Goal: Navigation & Orientation: Find specific page/section

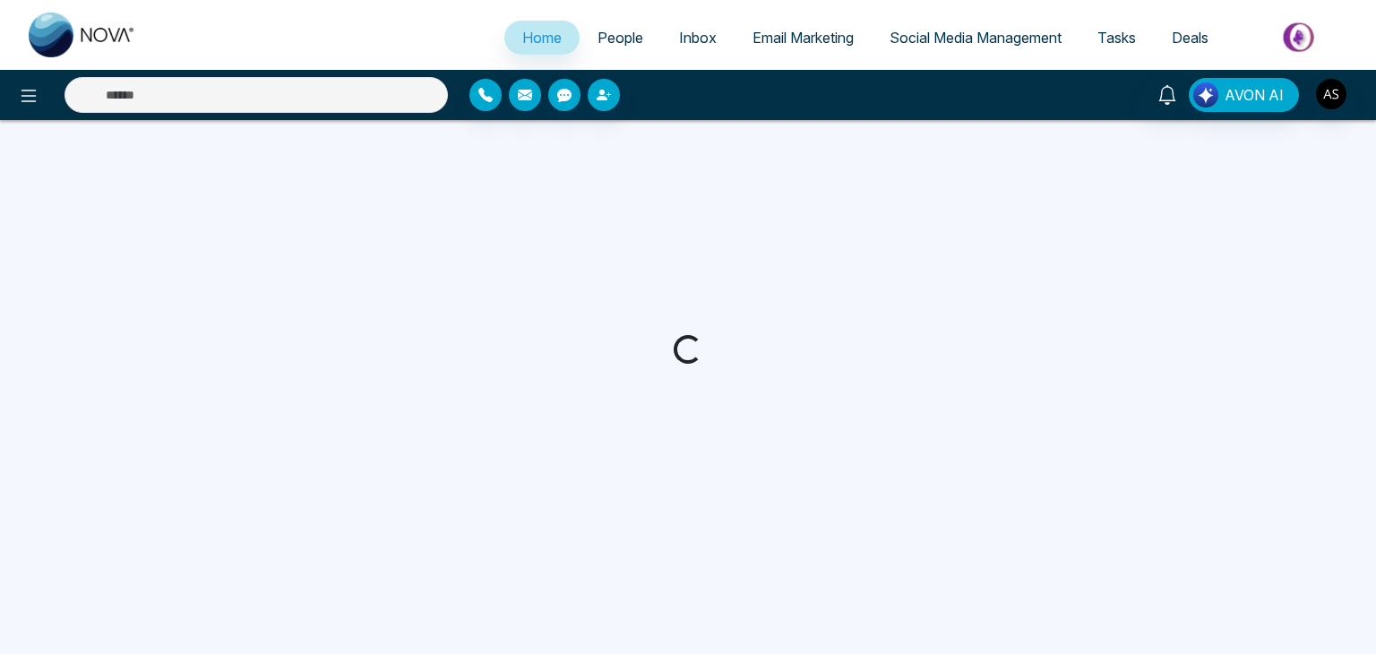
select select "*"
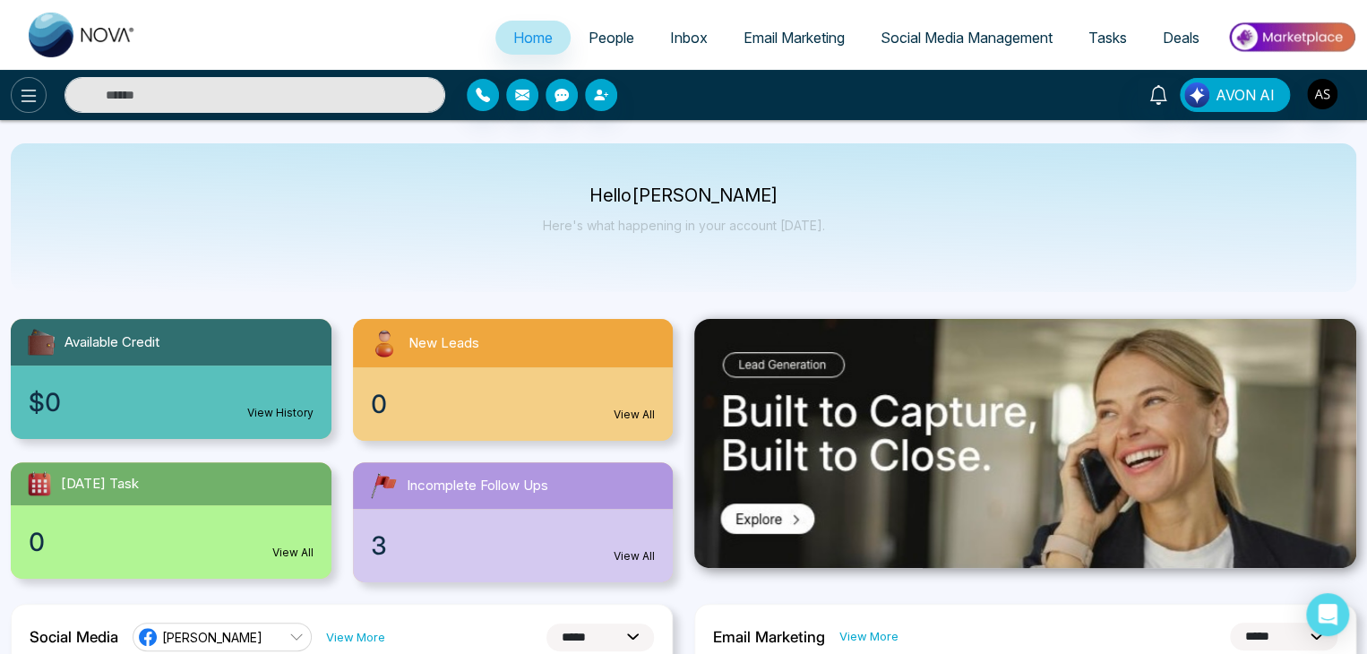
click at [36, 95] on icon at bounding box center [28, 96] width 15 height 13
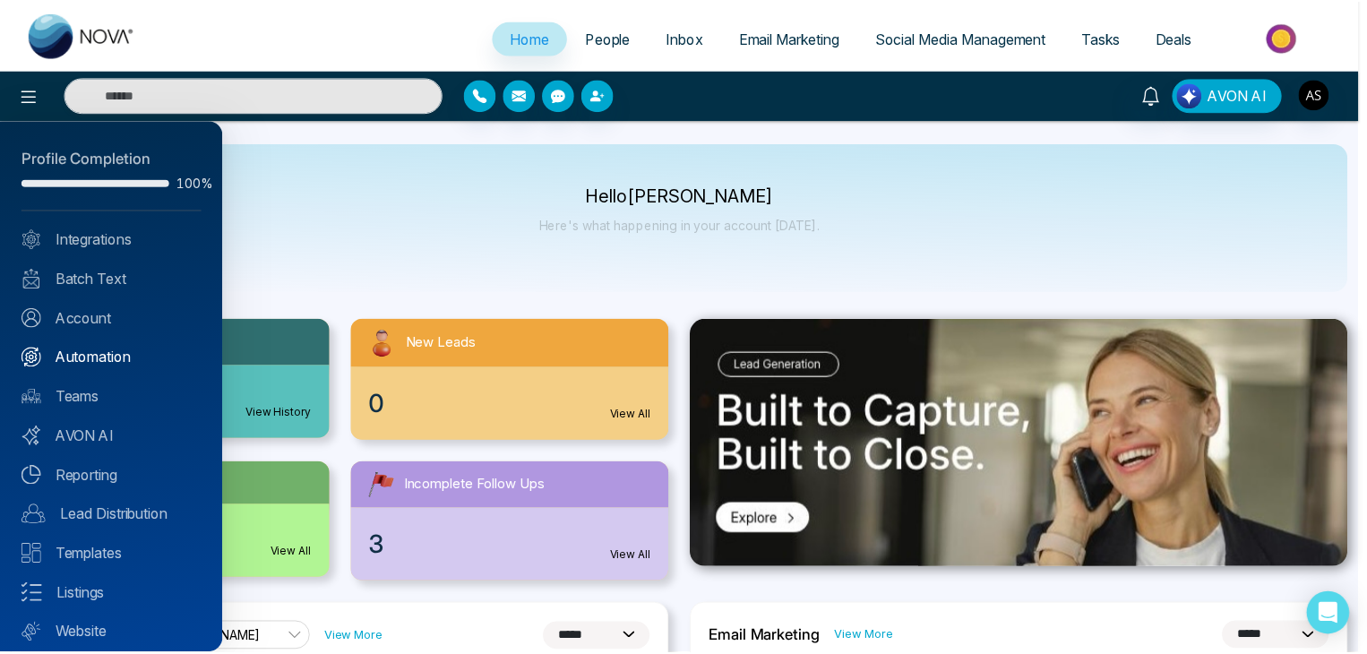
scroll to position [50, 0]
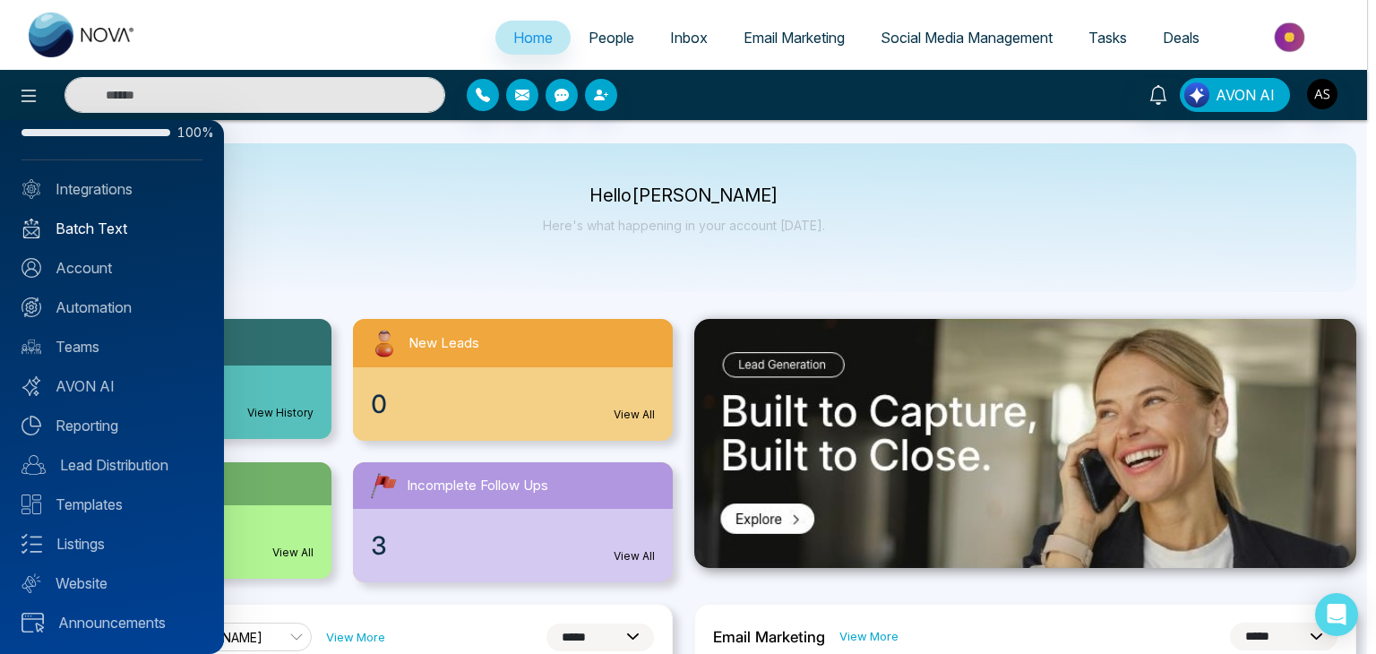
click at [99, 236] on link "Batch Text" at bounding box center [111, 228] width 181 height 21
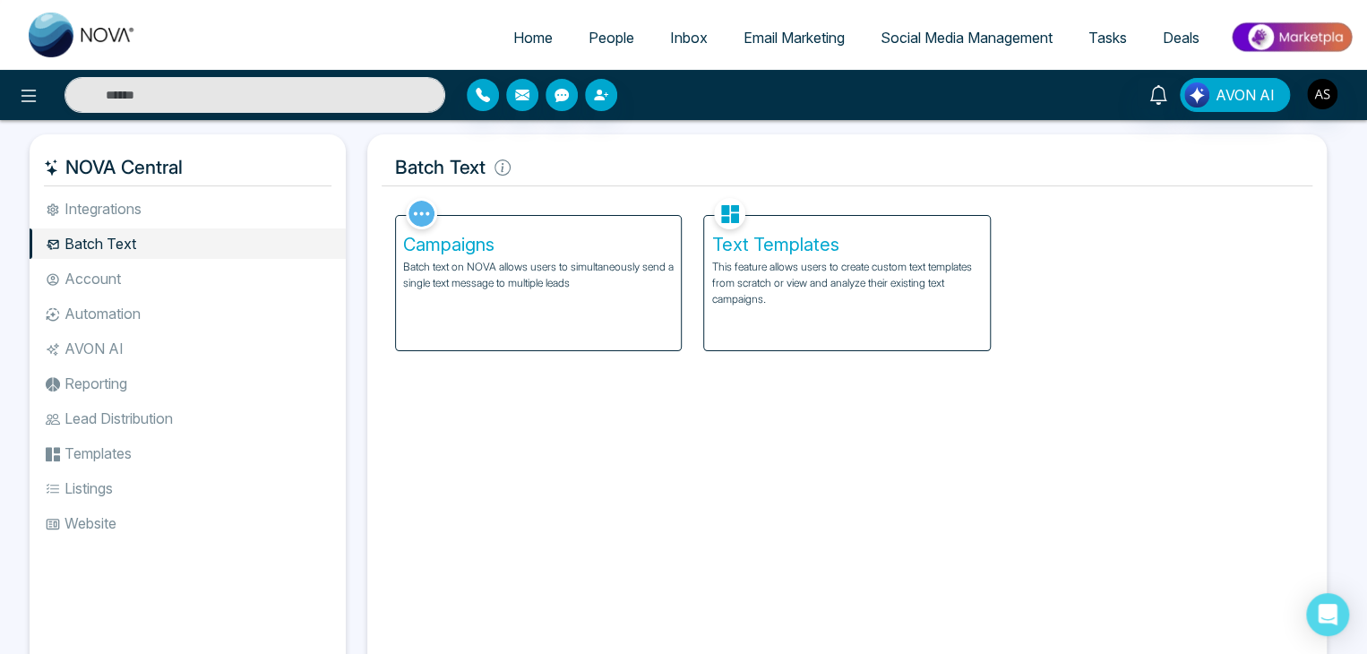
click at [142, 271] on li "Account" at bounding box center [188, 278] width 316 height 30
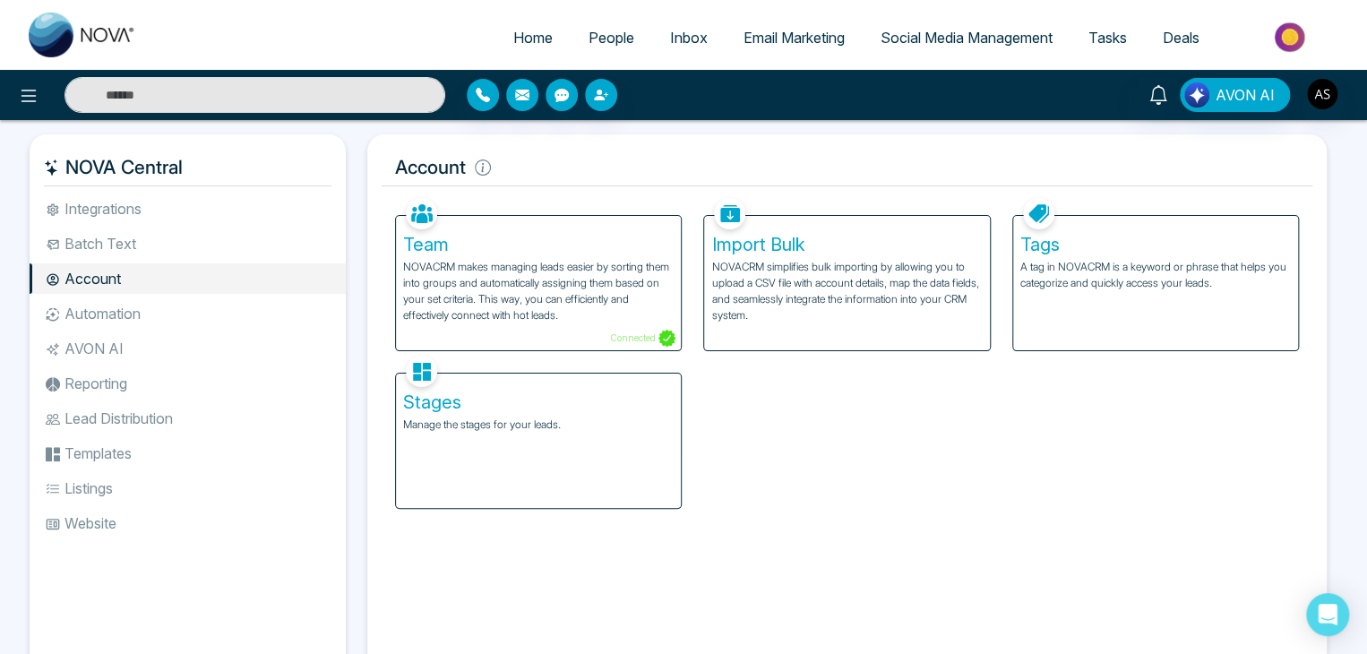
click at [150, 314] on li "Automation" at bounding box center [188, 313] width 316 height 30
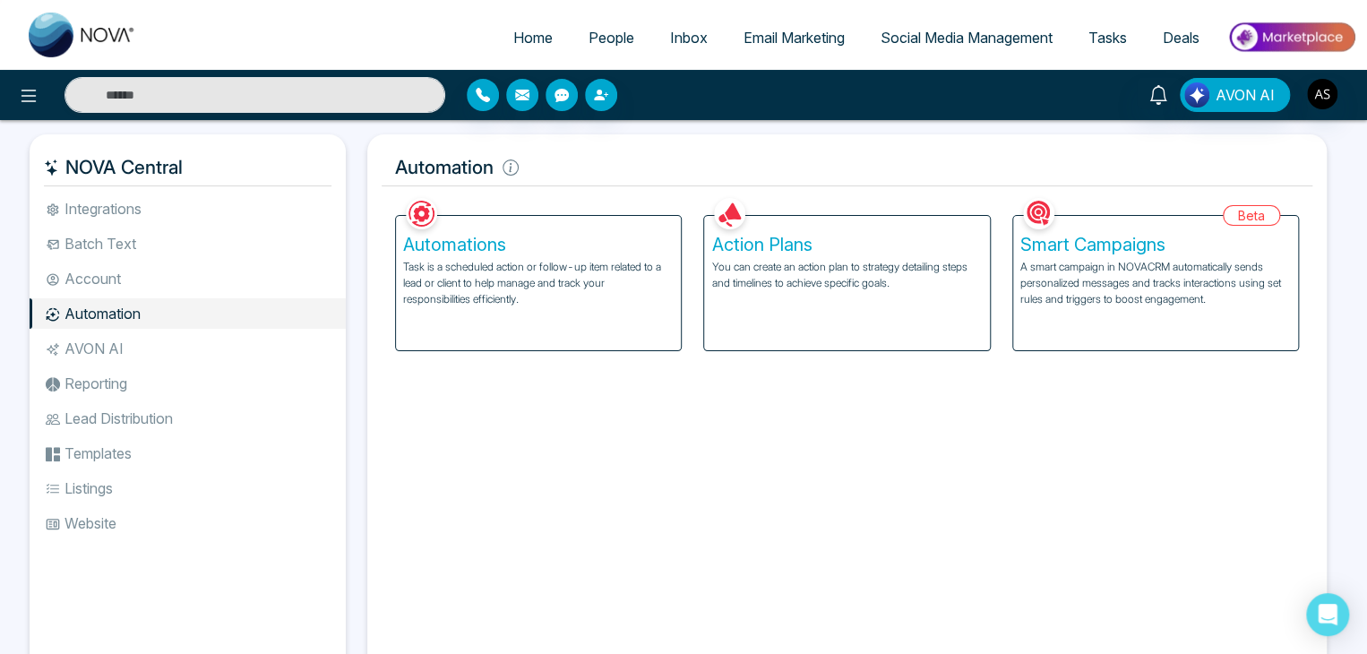
click at [155, 348] on li "AVON AI" at bounding box center [188, 348] width 316 height 30
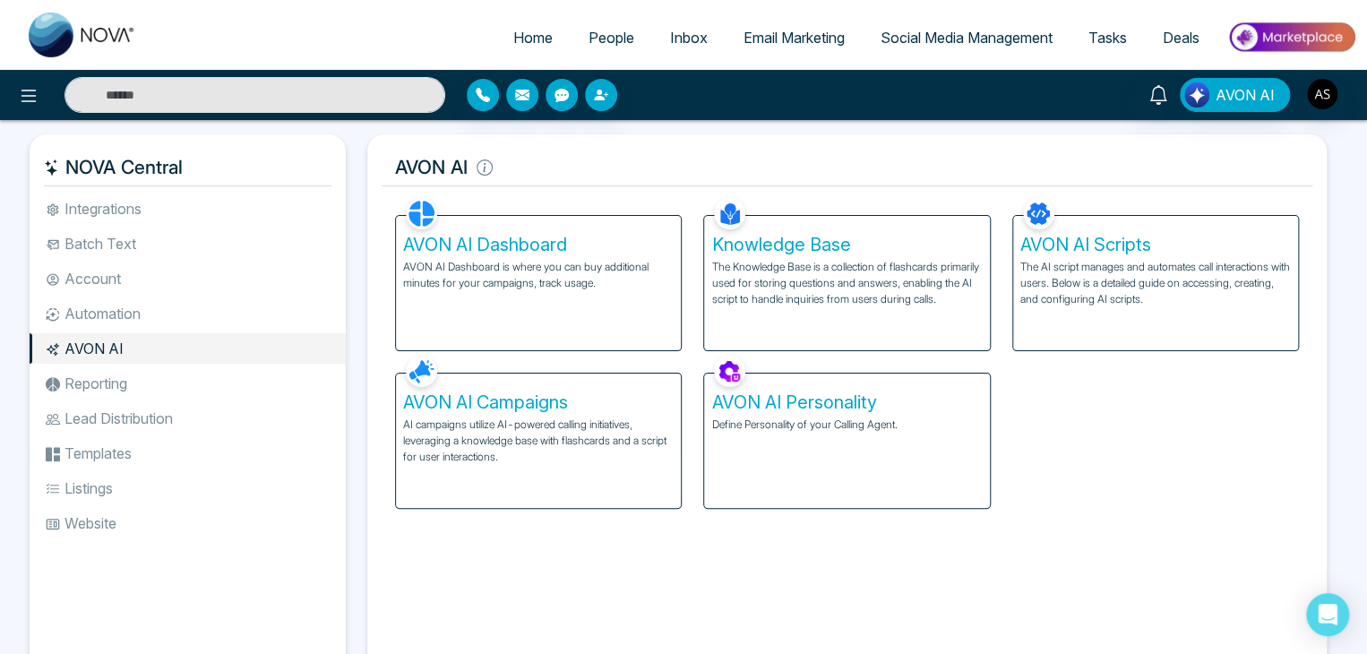
click at [159, 375] on li "Reporting" at bounding box center [188, 383] width 316 height 30
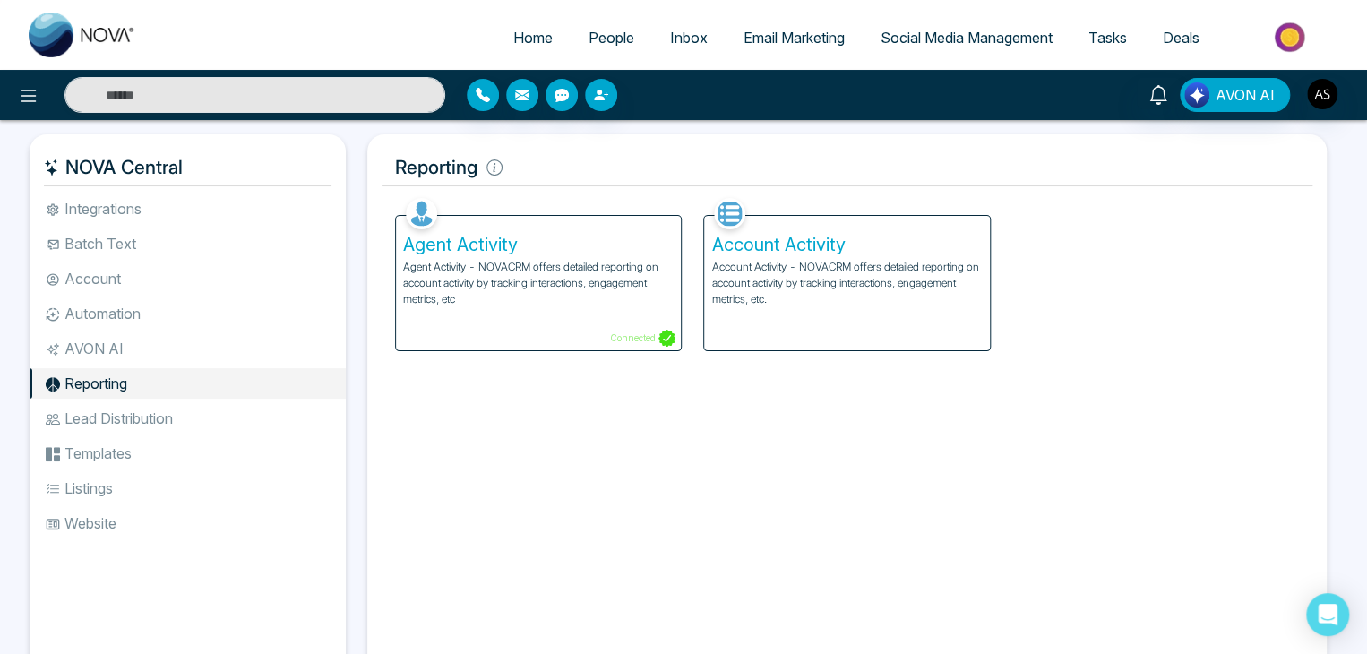
click at [167, 411] on li "Lead Distribution" at bounding box center [188, 418] width 316 height 30
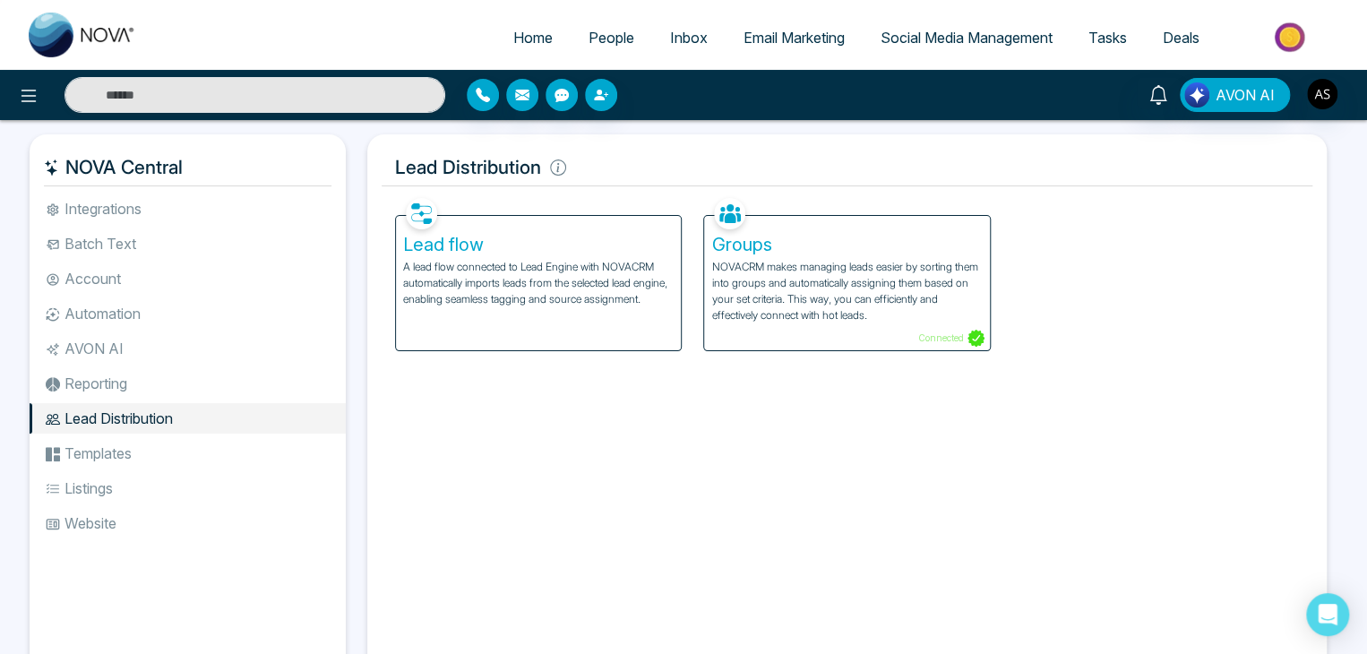
click at [169, 442] on li "Templates" at bounding box center [188, 453] width 316 height 30
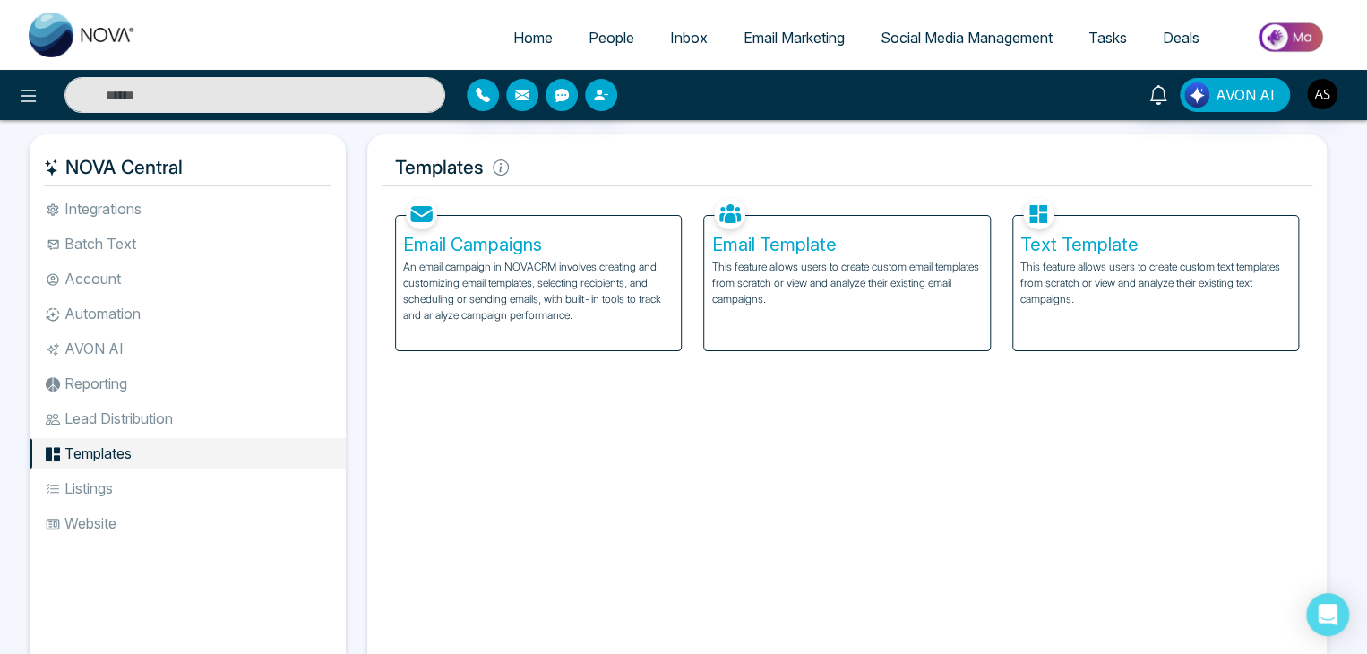
click at [175, 477] on li "Listings" at bounding box center [188, 488] width 316 height 30
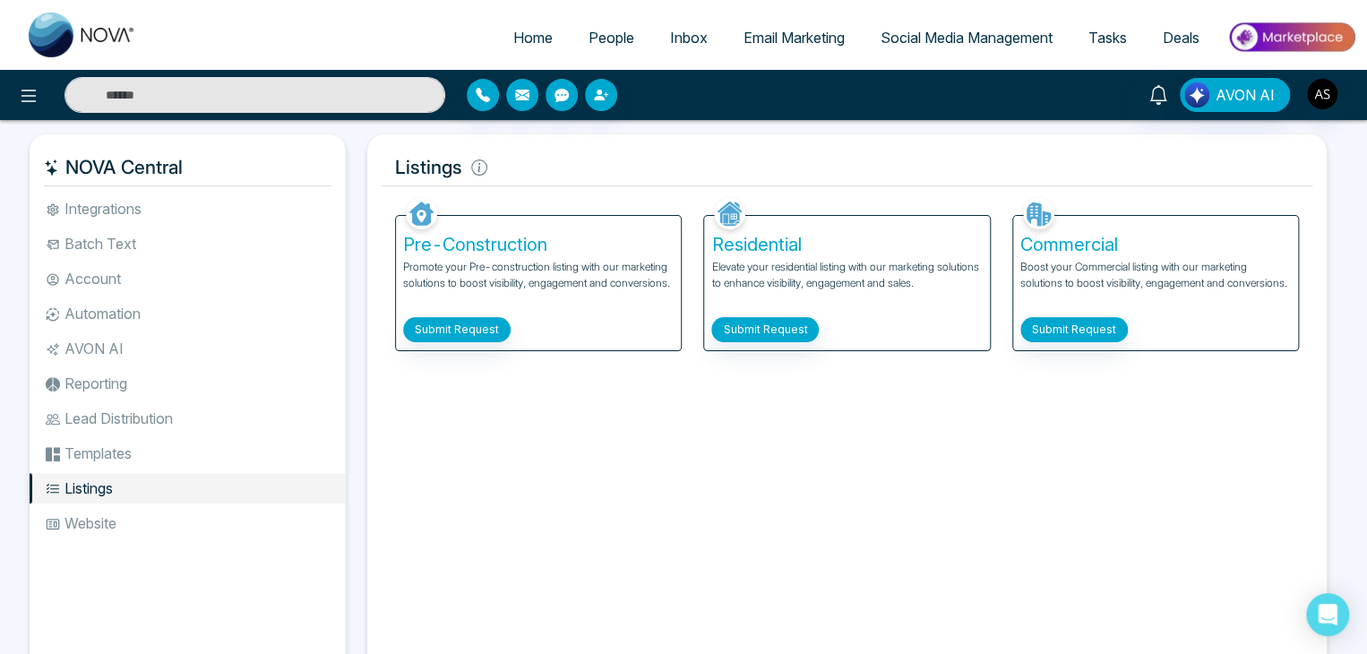
click at [179, 509] on li "Website" at bounding box center [188, 523] width 316 height 30
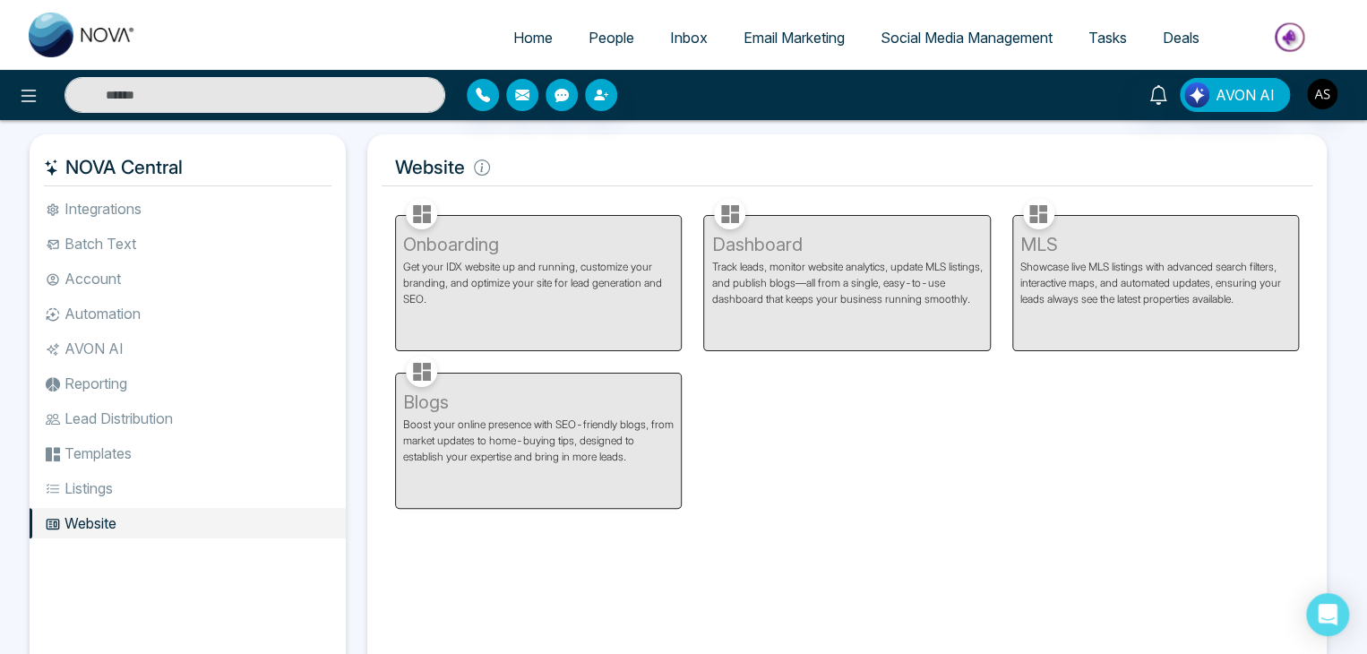
click at [255, 225] on ul "Integrations Batch Text Account Automation AVON AI Reporting Lead Distribution …" at bounding box center [188, 422] width 316 height 458
click at [256, 215] on li "Integrations" at bounding box center [188, 208] width 316 height 30
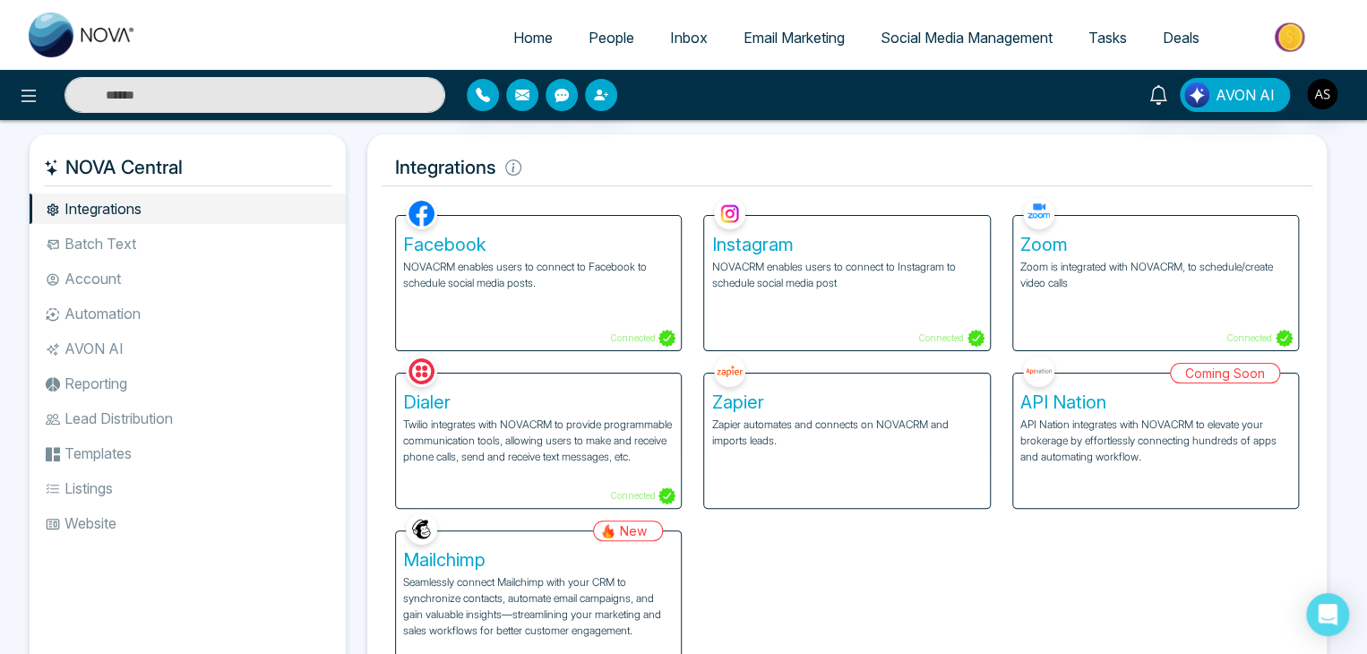
click at [513, 34] on span "Home" at bounding box center [532, 38] width 39 height 18
select select "*"
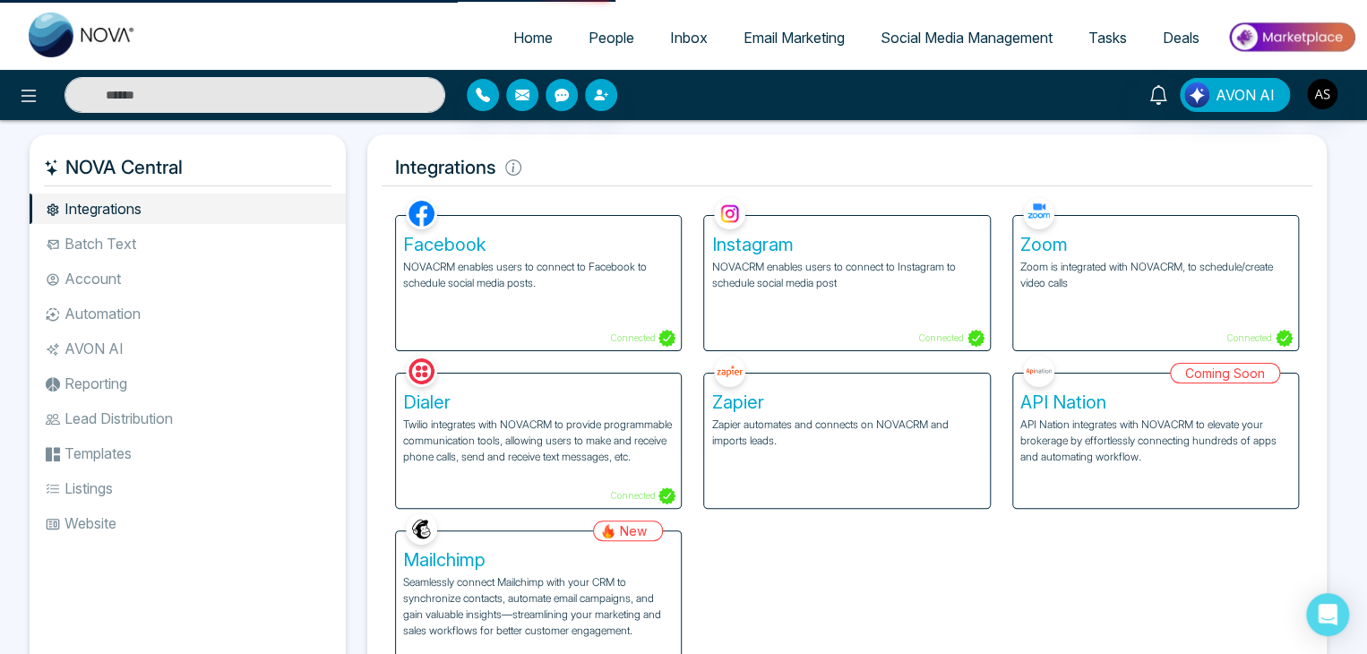
select select "*"
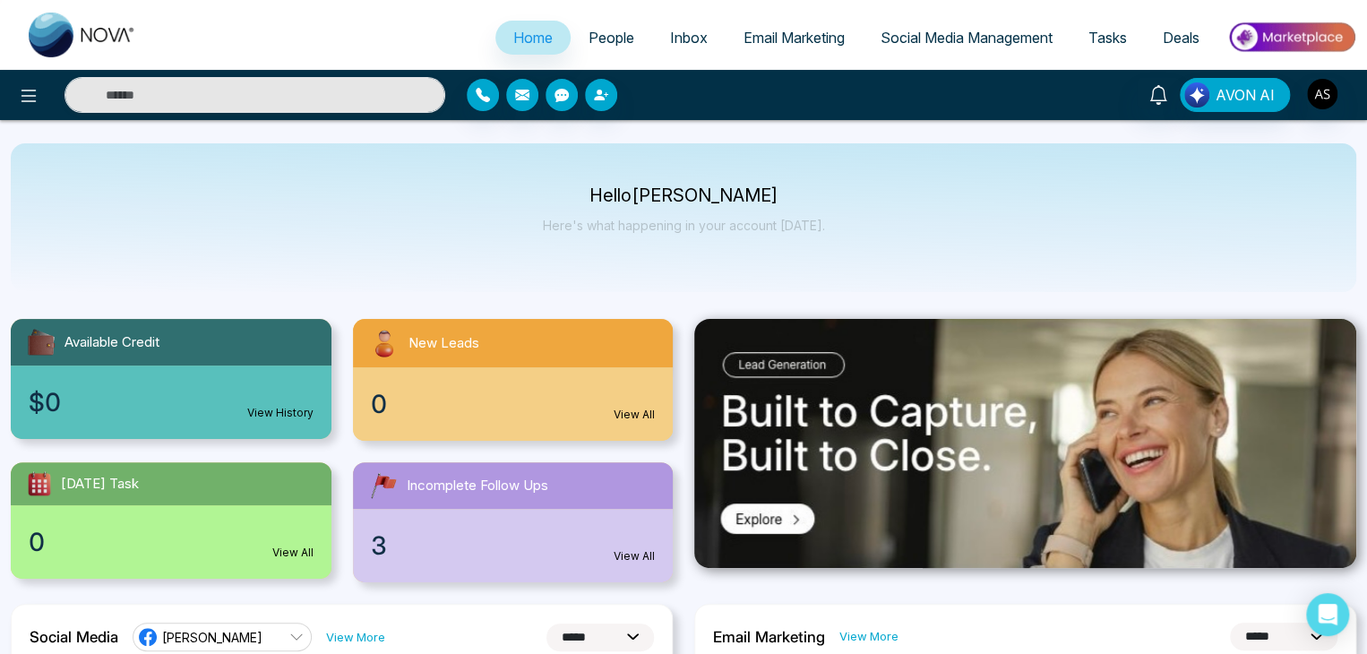
click at [602, 34] on span "People" at bounding box center [611, 38] width 46 height 18
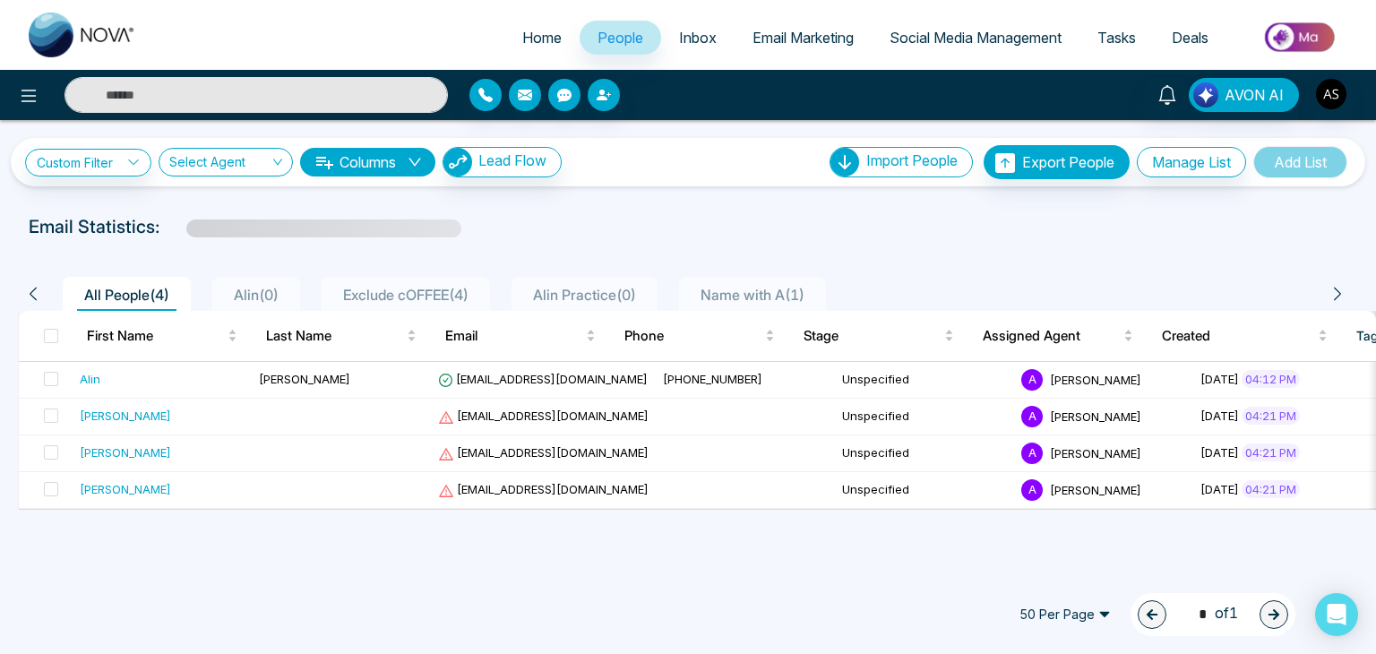
click at [662, 35] on link "Inbox" at bounding box center [697, 38] width 73 height 34
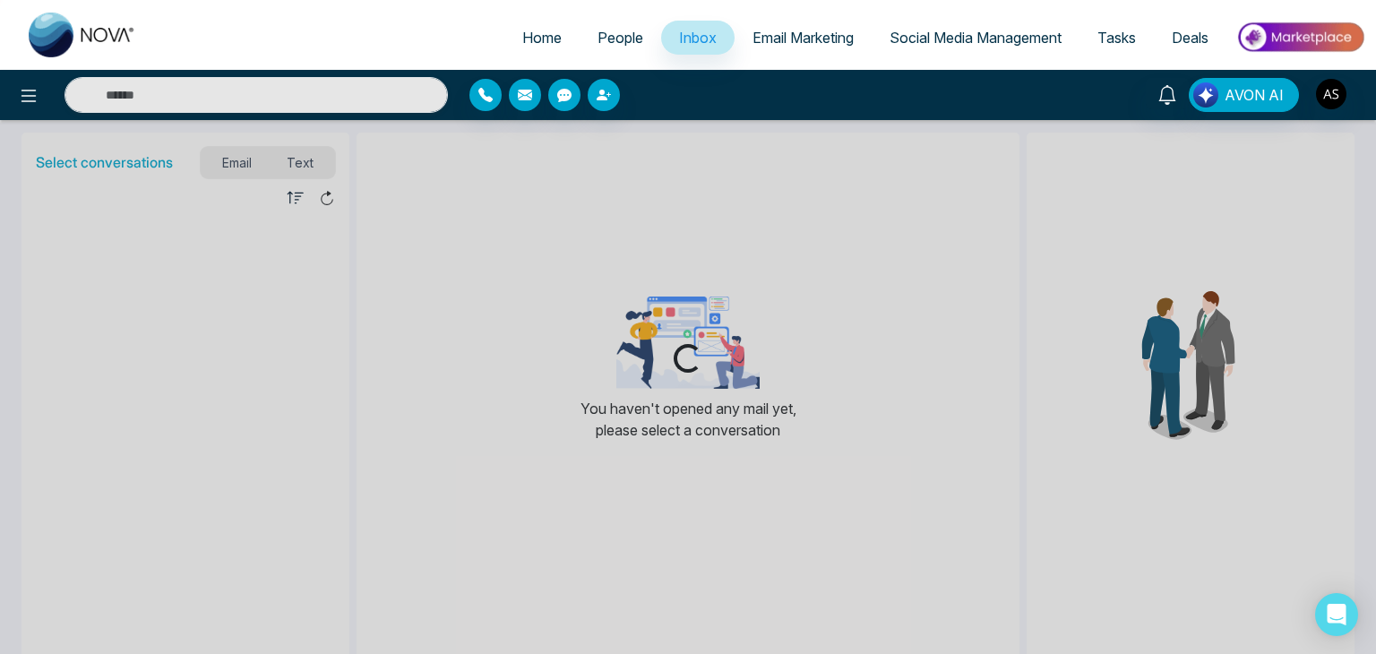
click at [534, 29] on span "Home" at bounding box center [541, 38] width 39 height 18
select select "*"
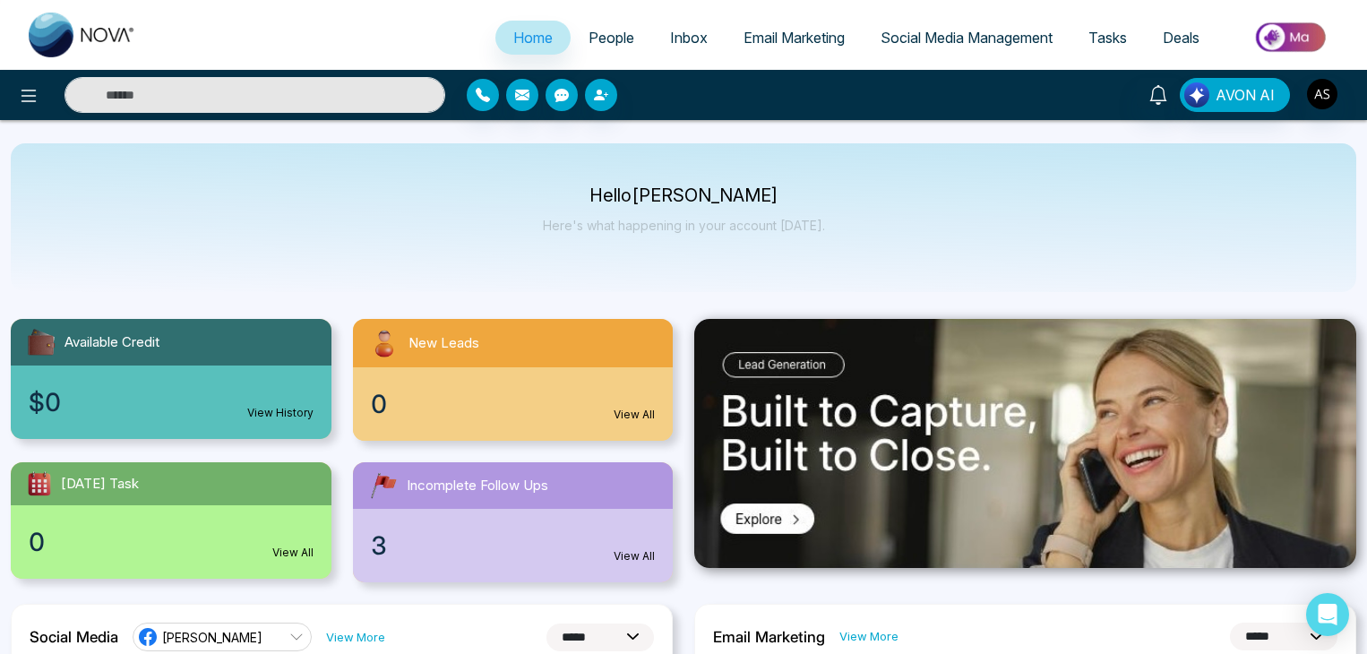
select select "*"
click at [31, 94] on icon at bounding box center [28, 95] width 21 height 21
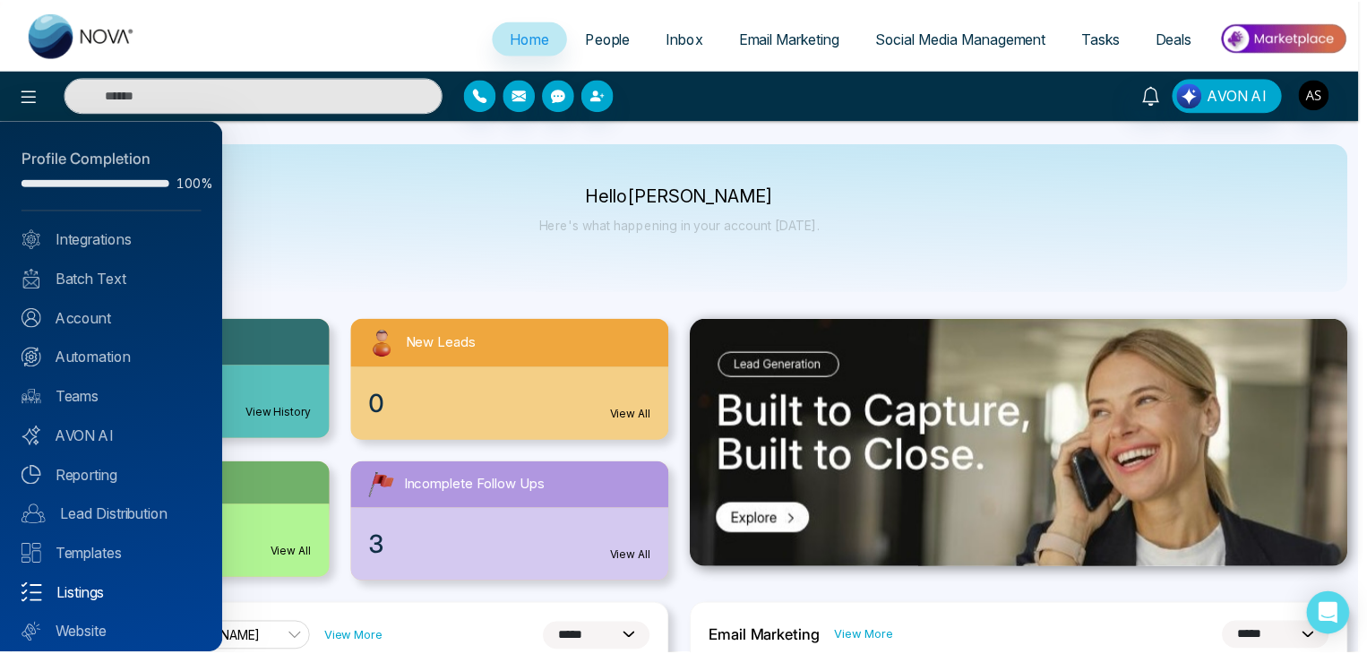
scroll to position [50, 0]
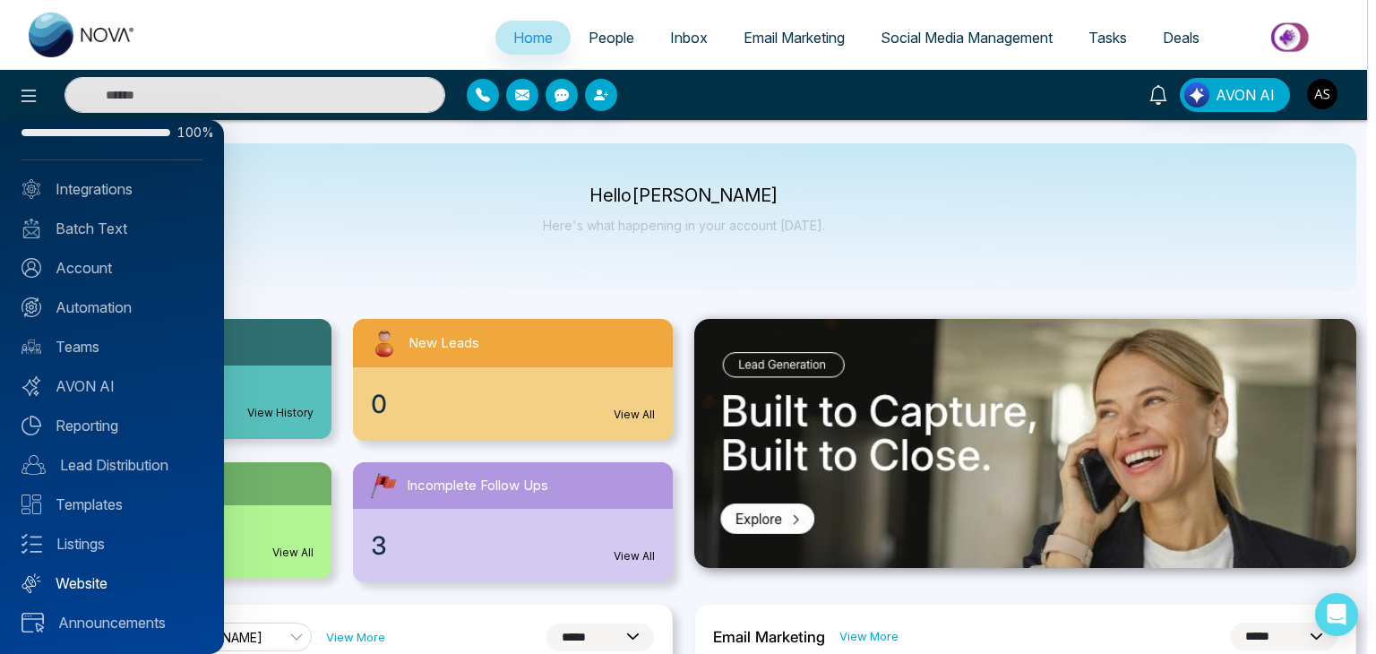
click at [91, 587] on link "Website" at bounding box center [111, 582] width 181 height 21
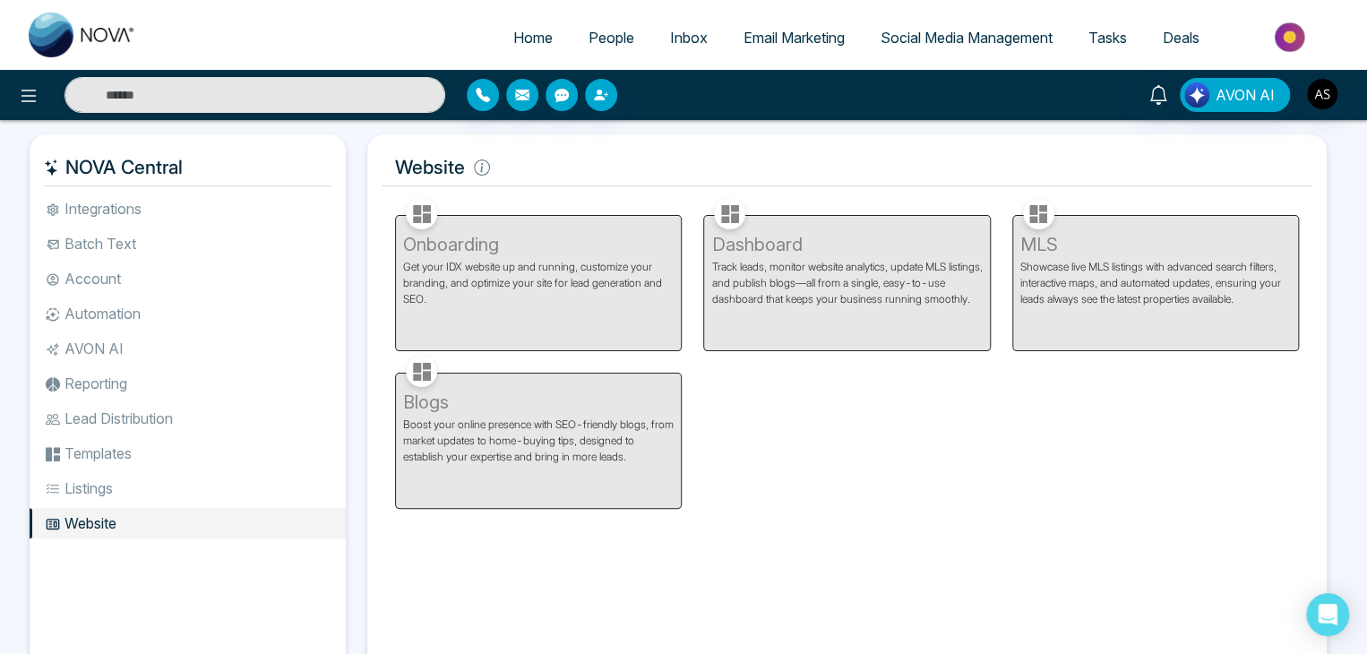
click at [269, 198] on li "Integrations" at bounding box center [188, 208] width 316 height 30
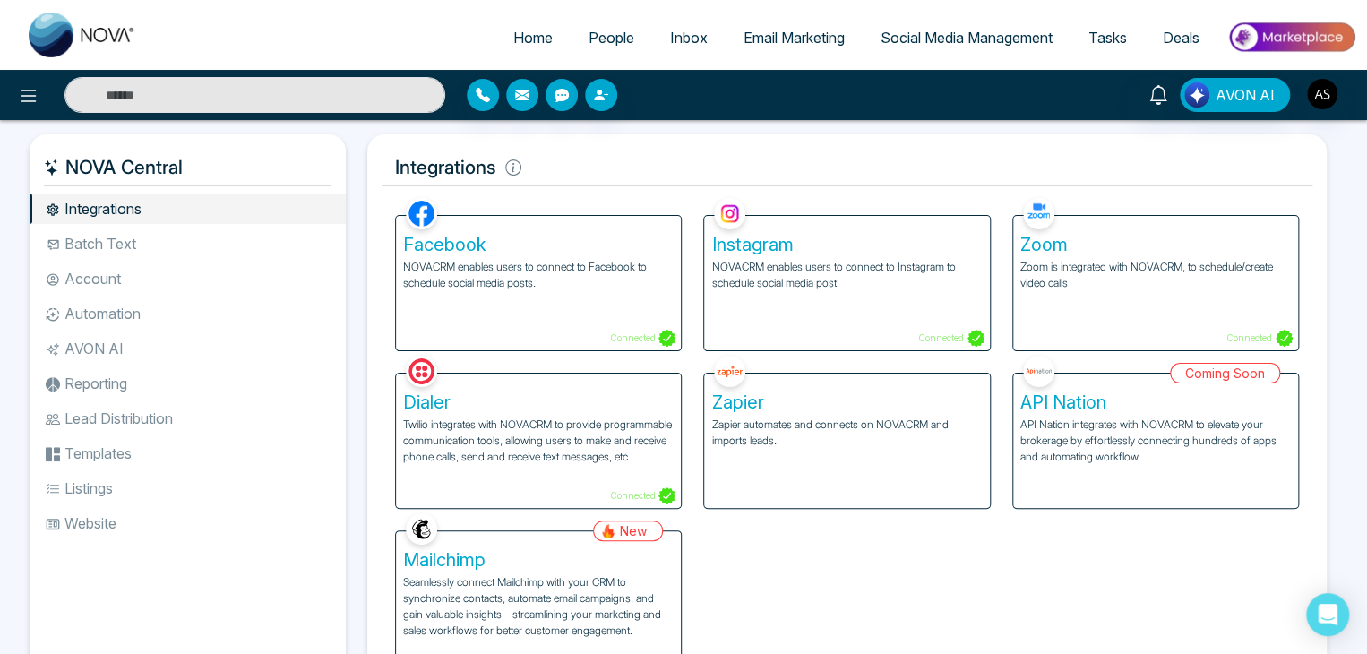
click at [523, 25] on link "Home" at bounding box center [532, 38] width 75 height 34
select select "*"
